Goal: Check status

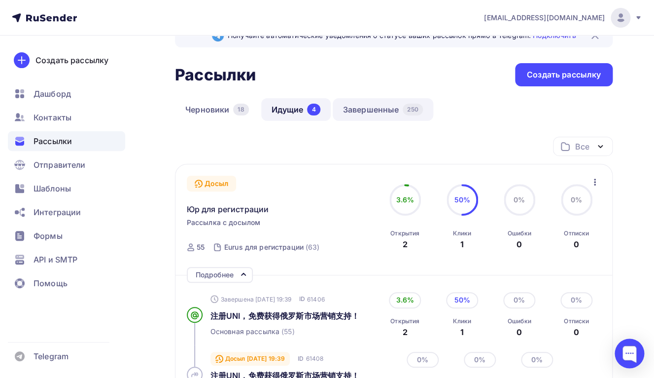
click at [362, 101] on link "Завершенные 250" at bounding box center [383, 109] width 101 height 23
click at [361, 112] on link "Завершенные 250" at bounding box center [383, 109] width 101 height 23
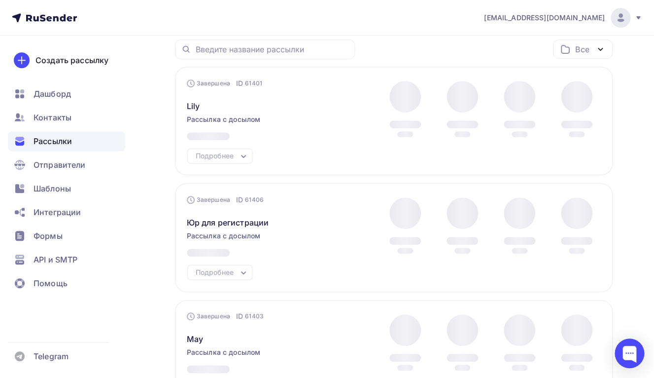
scroll to position [126, 0]
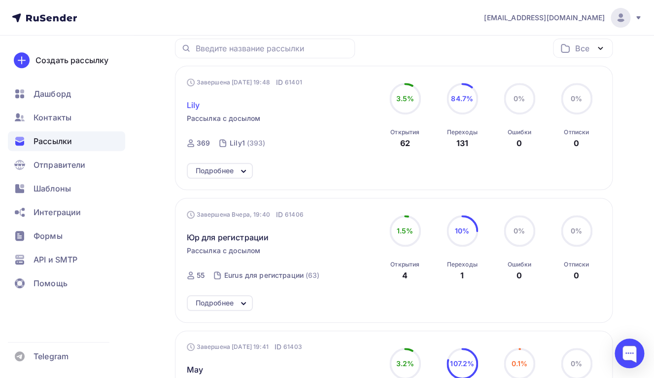
click at [195, 104] on span "Lily" at bounding box center [193, 105] width 13 height 12
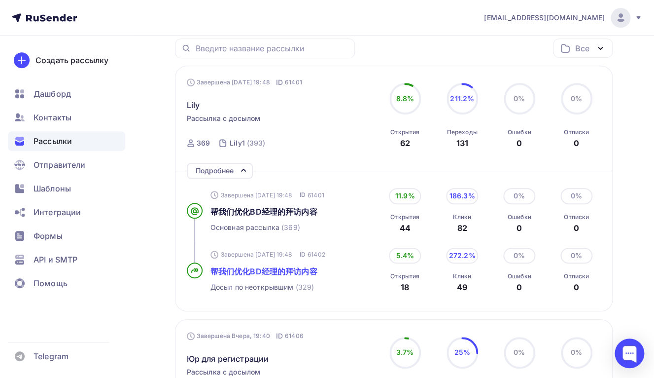
click at [261, 272] on span "帮我们优化BD经理的拜访内容" at bounding box center [264, 271] width 107 height 10
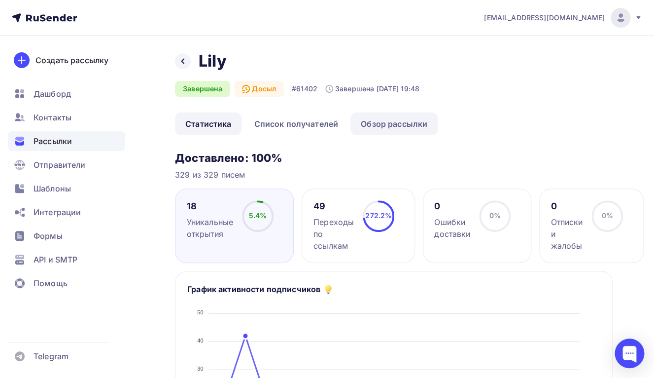
click at [360, 124] on link "Обзор рассылки" at bounding box center [394, 123] width 87 height 23
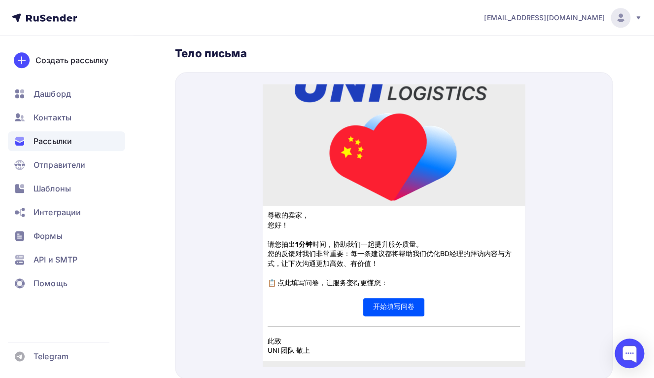
scroll to position [69, 0]
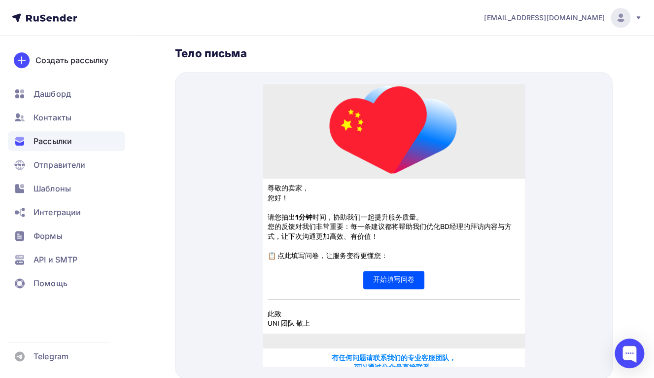
click at [388, 281] on td "开始填写问卷" at bounding box center [394, 268] width 262 height 28
click at [388, 269] on span "开始填写问卷" at bounding box center [393, 268] width 61 height 18
